Goal: Transaction & Acquisition: Book appointment/travel/reservation

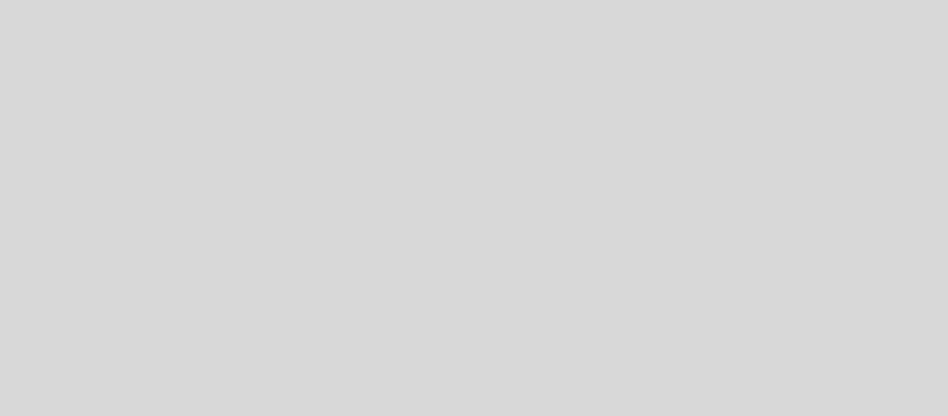
select select "pt"
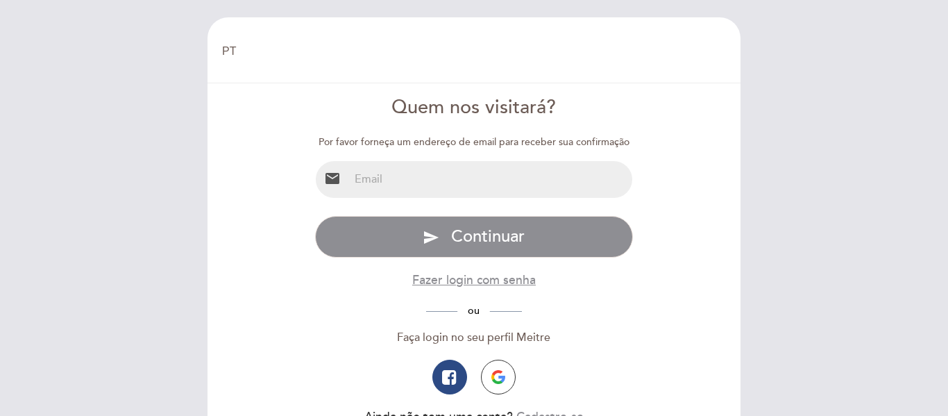
click at [411, 180] on input "email" at bounding box center [491, 179] width 284 height 37
type input "lidianemaialves@gmail.com"
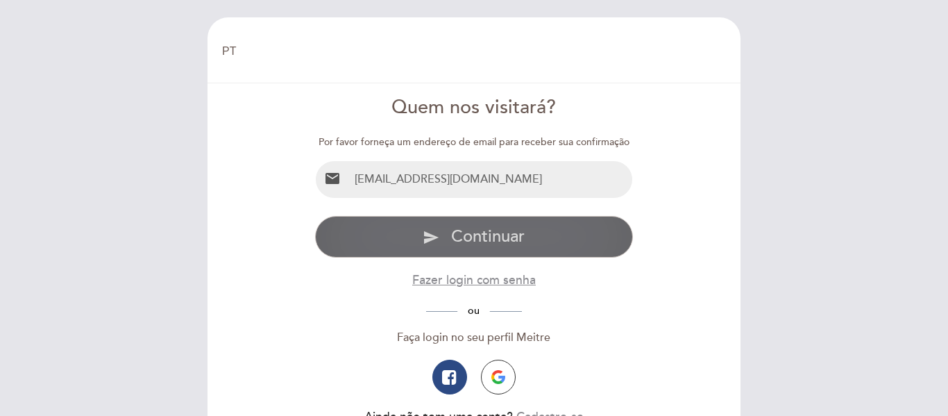
click at [446, 237] on button "send Continuar" at bounding box center [474, 237] width 319 height 42
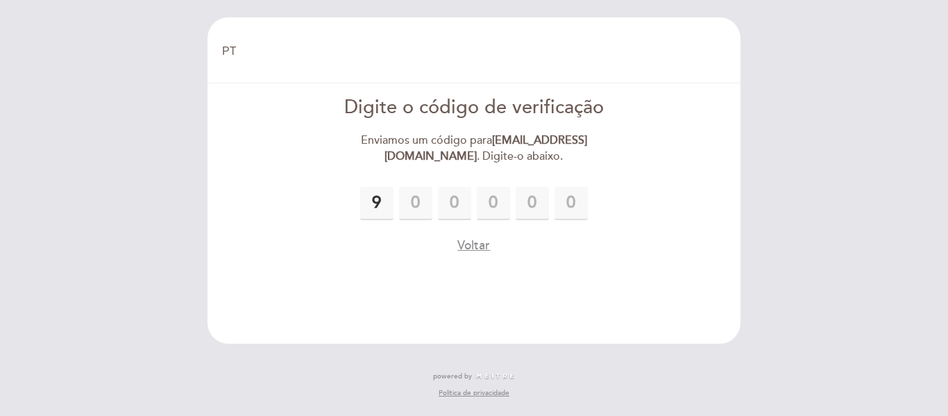
type input "9"
type input "0"
type input "5"
type input "0"
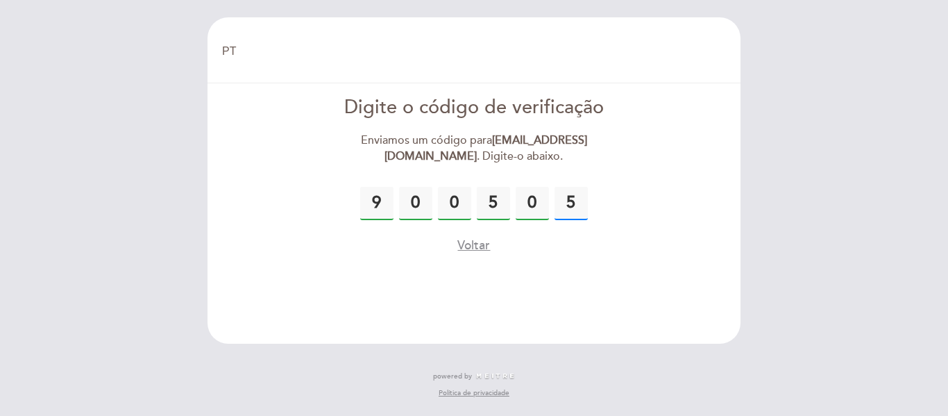
type input "5"
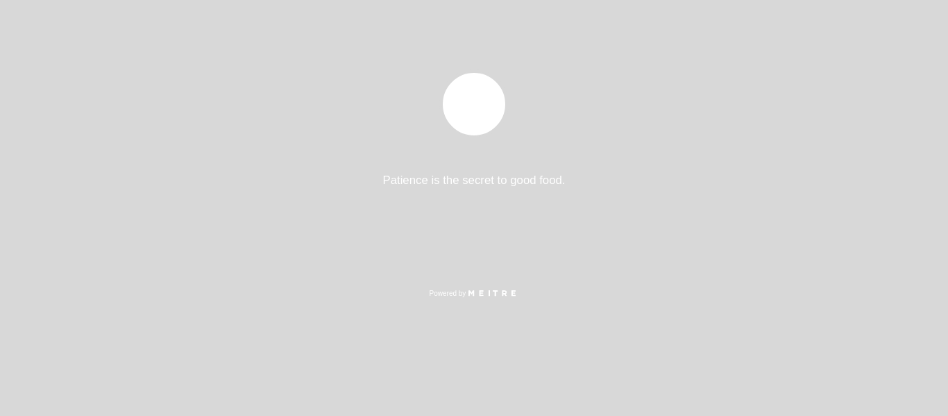
select select "pt"
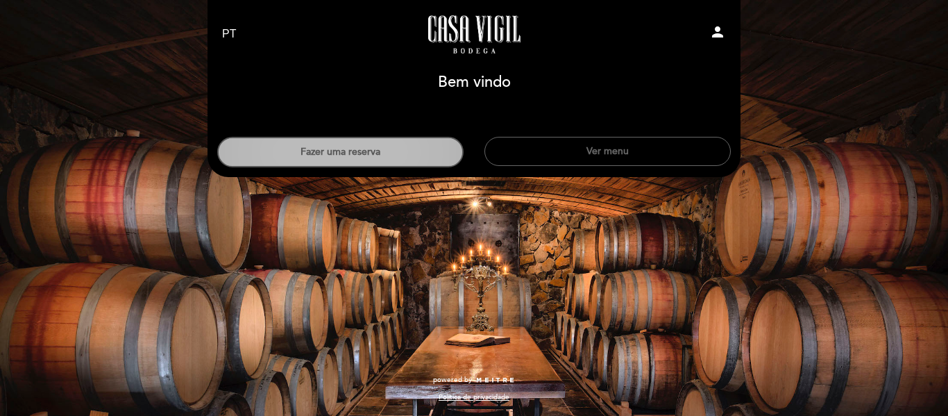
click at [369, 151] on button "Fazer uma reserva" at bounding box center [340, 152] width 246 height 31
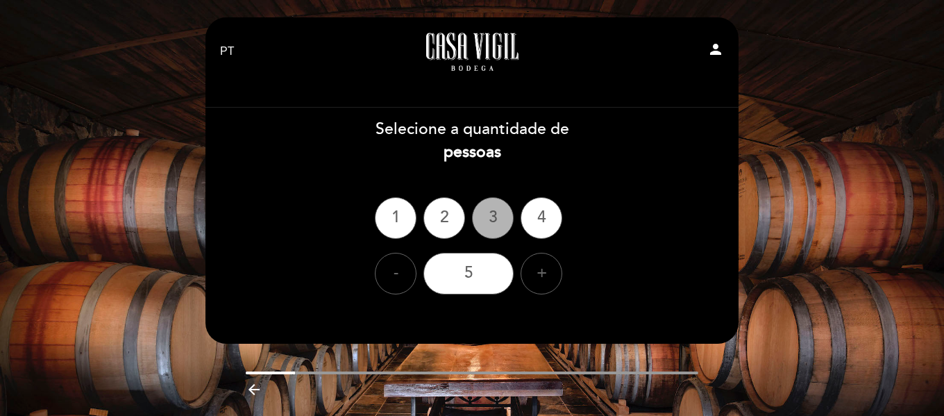
click at [491, 216] on div "3" at bounding box center [493, 218] width 42 height 42
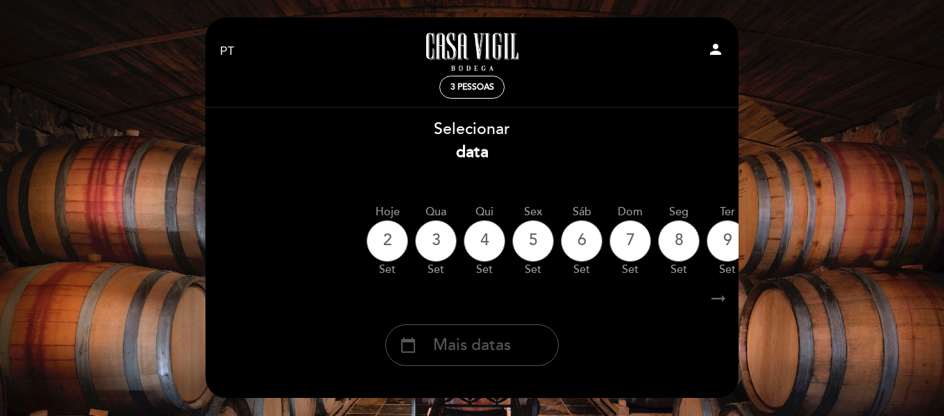
click at [468, 348] on span "Mais datas" at bounding box center [472, 345] width 78 height 23
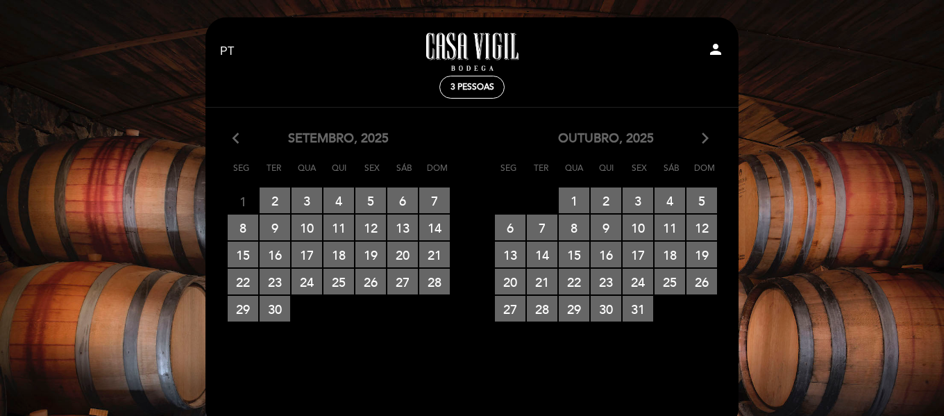
click at [704, 137] on icon "arrow_forward_ios" at bounding box center [705, 139] width 12 height 18
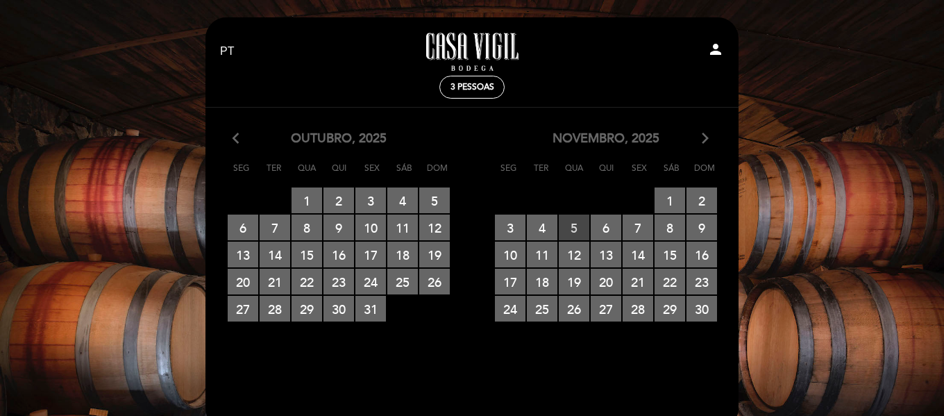
click at [575, 222] on span "5 RESERVAS DISPONÍVEIS" at bounding box center [574, 227] width 31 height 26
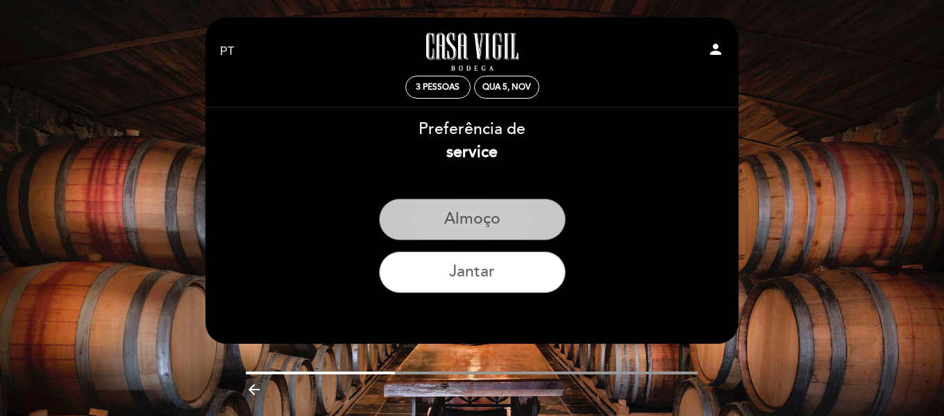
click at [484, 215] on button "Almoço" at bounding box center [472, 219] width 187 height 42
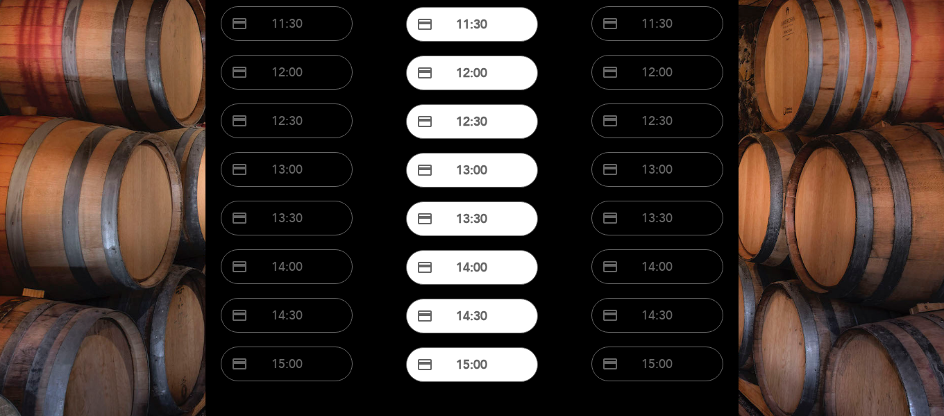
scroll to position [231, 0]
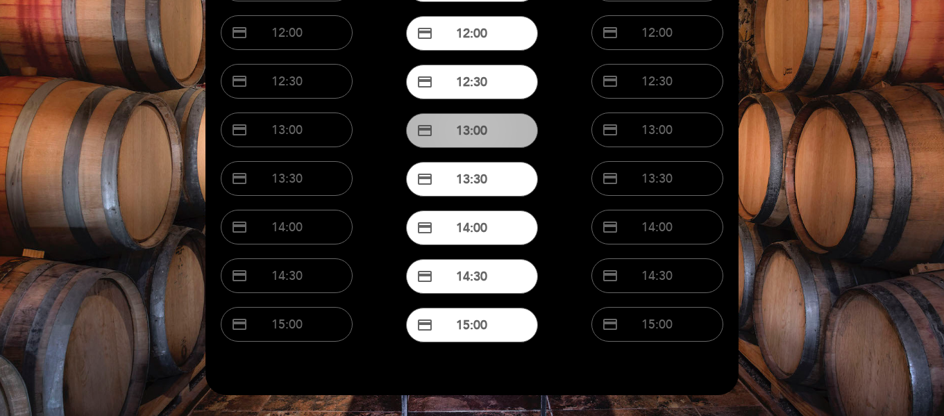
click at [485, 130] on button "credit_card 13:00" at bounding box center [472, 130] width 132 height 35
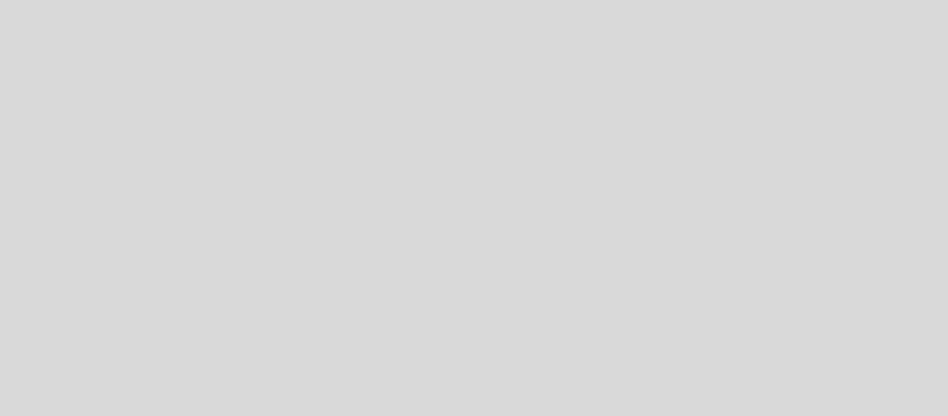
select select "pt"
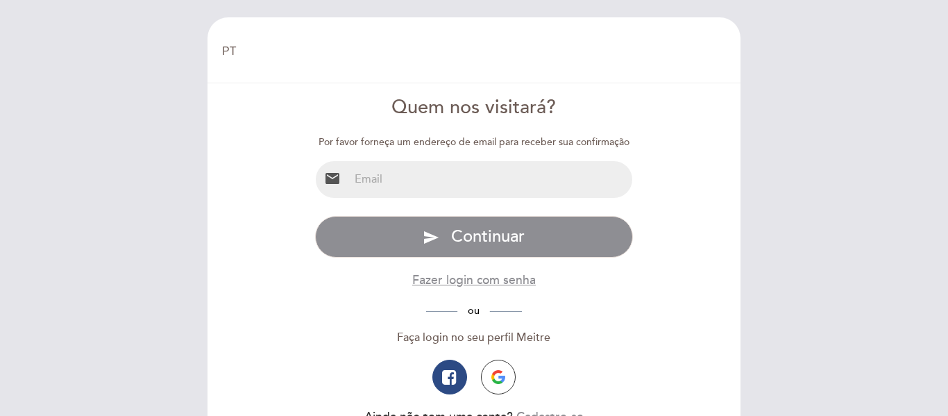
click at [398, 183] on input "email" at bounding box center [491, 179] width 284 height 37
type input "lidianemaialves@gmail.com"
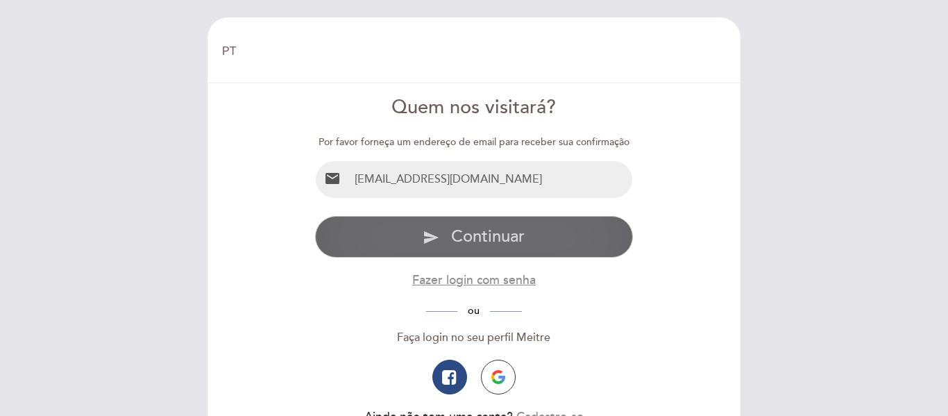
click at [450, 244] on button "send Continuar" at bounding box center [474, 237] width 319 height 42
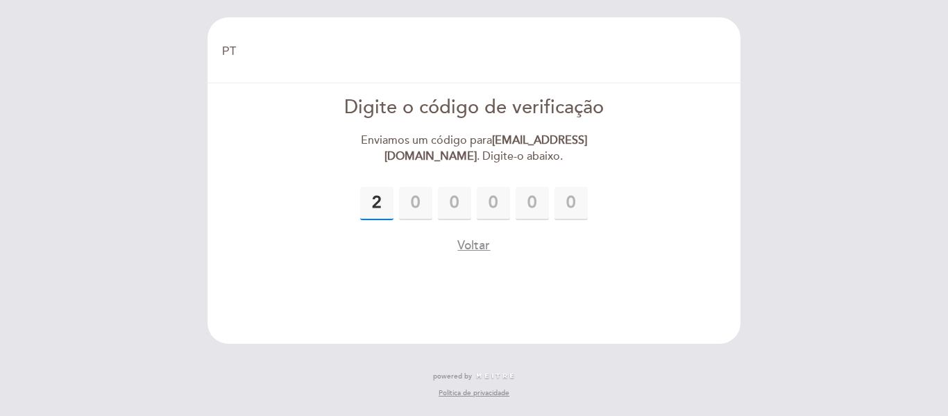
type input "2"
type input "5"
type input "9"
type input "3"
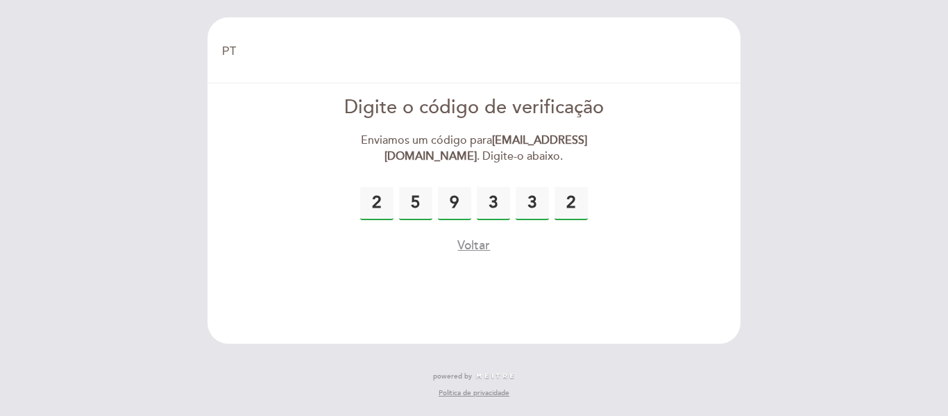
type input "2"
